Goal: Task Accomplishment & Management: Manage account settings

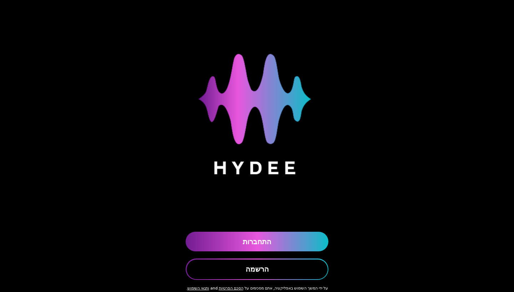
scroll to position [11, 0]
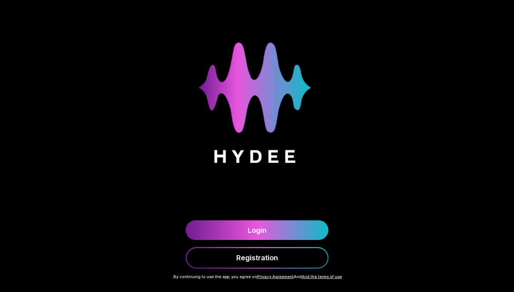
drag, startPoint x: 382, startPoint y: 63, endPoint x: 423, endPoint y: 97, distance: 53.0
click at [423, 97] on div "Login Registration" at bounding box center [257, 129] width 514 height 280
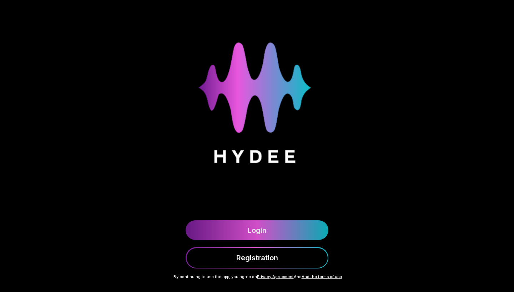
click at [263, 232] on font "Login" at bounding box center [257, 230] width 19 height 9
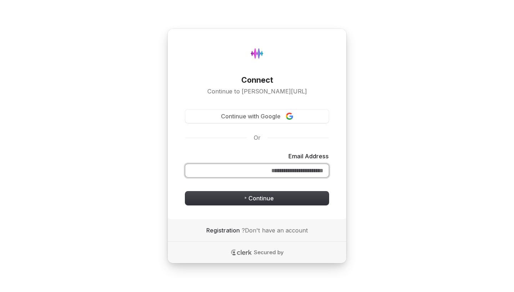
click at [255, 169] on input "Email Address" at bounding box center [257, 171] width 144 height 14
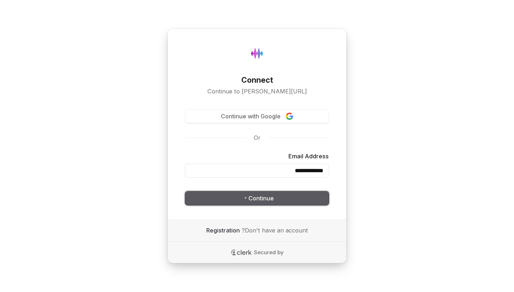
click at [286, 197] on button "Continue" at bounding box center [257, 199] width 144 height 14
type input "**********"
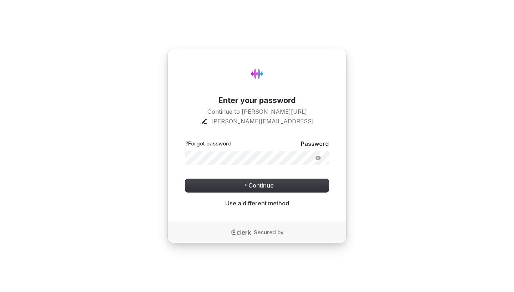
click at [329, 140] on button "submit" at bounding box center [329, 140] width 0 height 0
